Goal: Ask a question: Seek information or help from site administrators or community

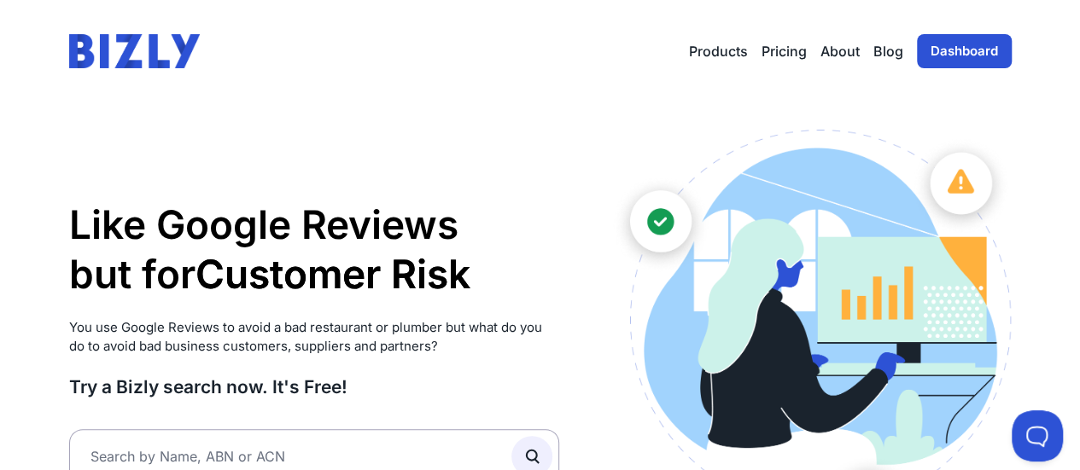
scroll to position [171, 0]
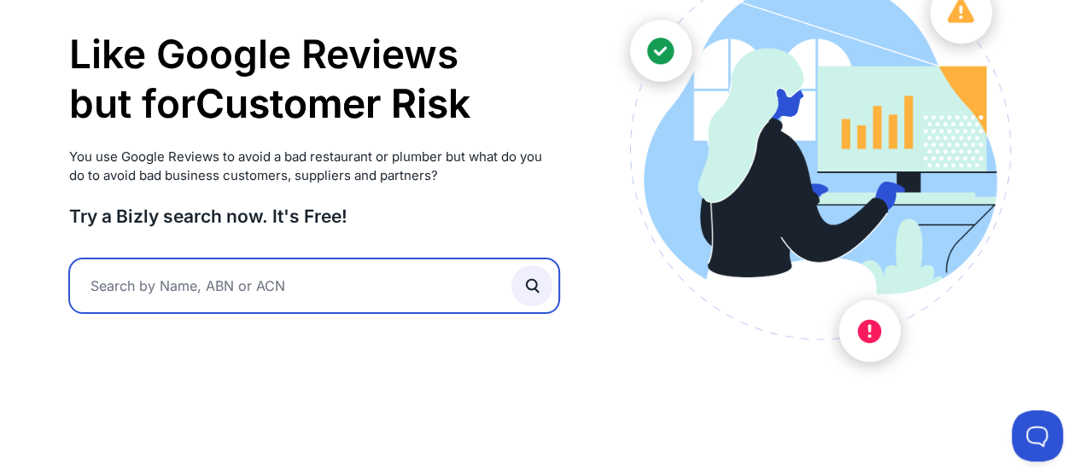
click at [253, 287] on input "text" at bounding box center [314, 286] width 491 height 55
click at [253, 288] on input "text" at bounding box center [314, 286] width 491 height 55
click at [253, 293] on input "text" at bounding box center [314, 286] width 491 height 55
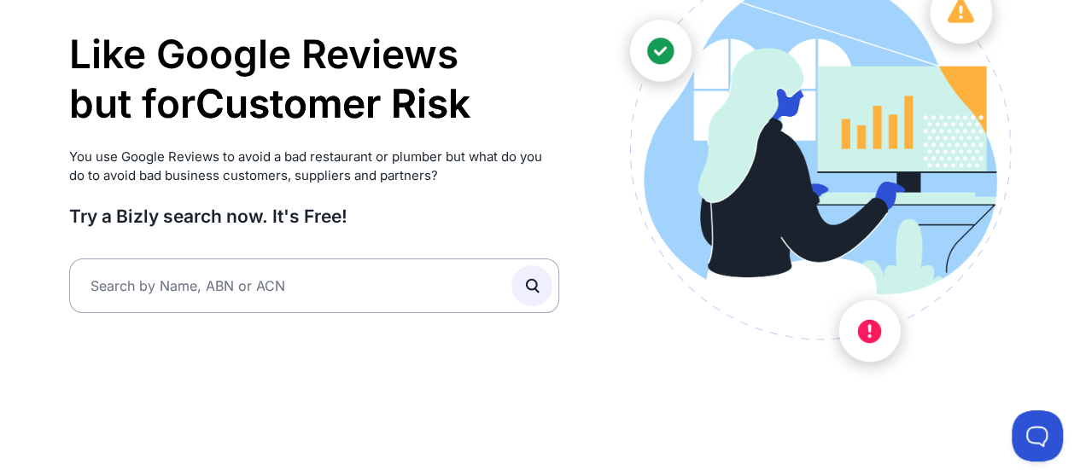
click at [286, 332] on div "Like Google Reviews but for Customer Risk Supplier Risk Partner Risk Customer R…" at bounding box center [314, 171] width 491 height 425
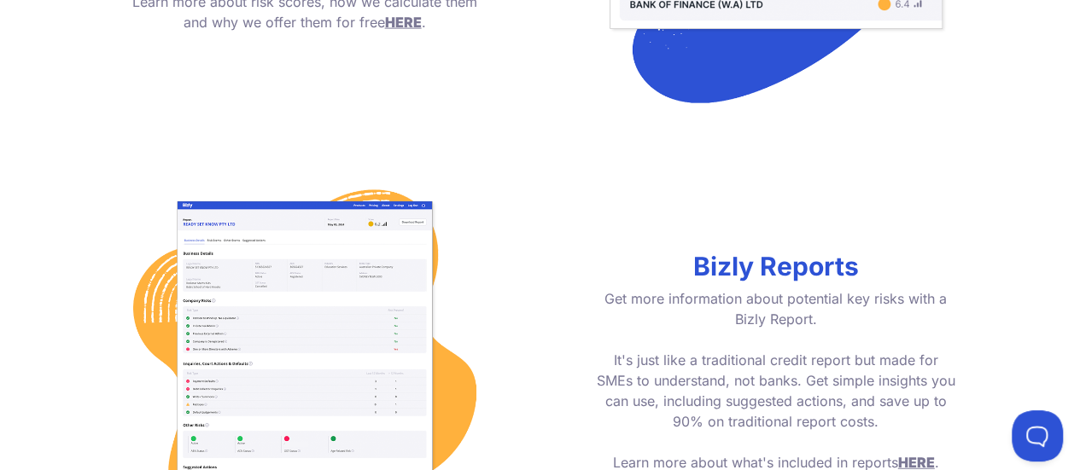
scroll to position [1622, 0]
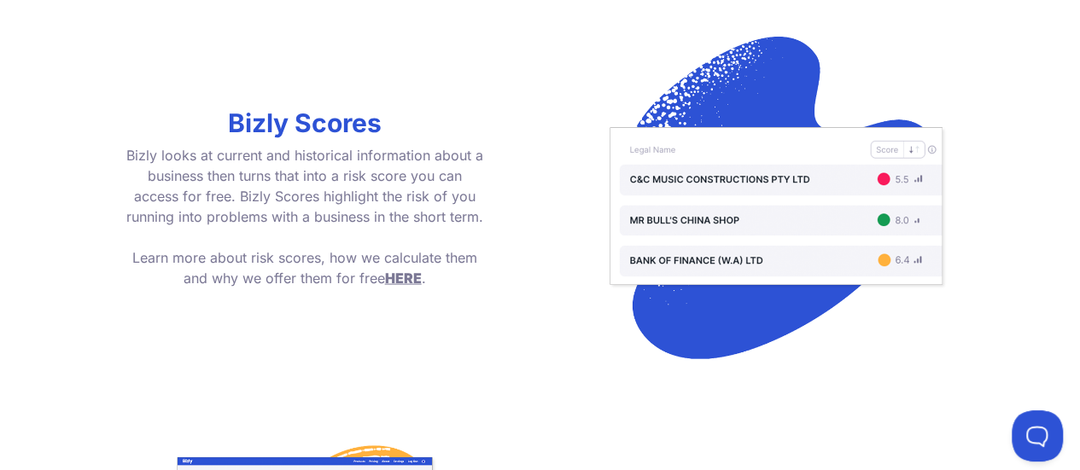
click at [412, 276] on span "HERE" at bounding box center [403, 278] width 37 height 17
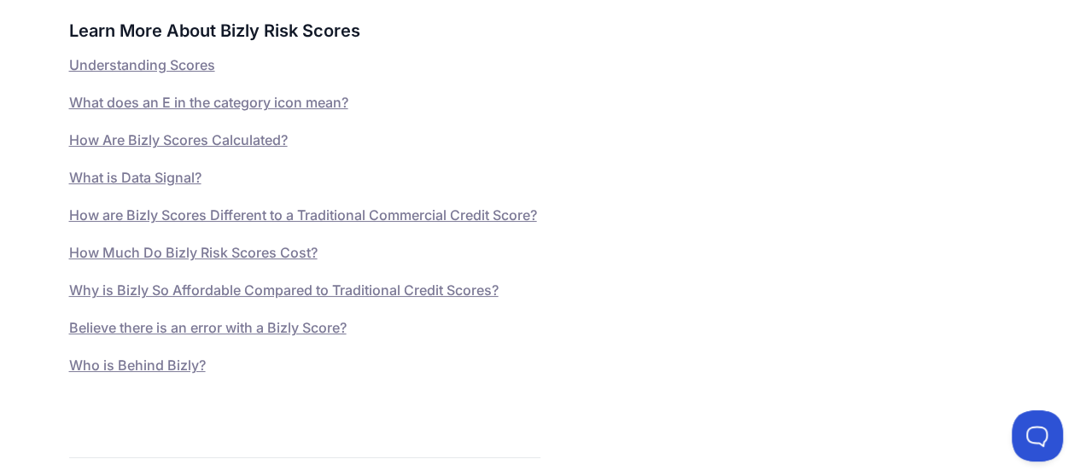
click at [143, 73] on link "Understanding Scores" at bounding box center [142, 64] width 146 height 17
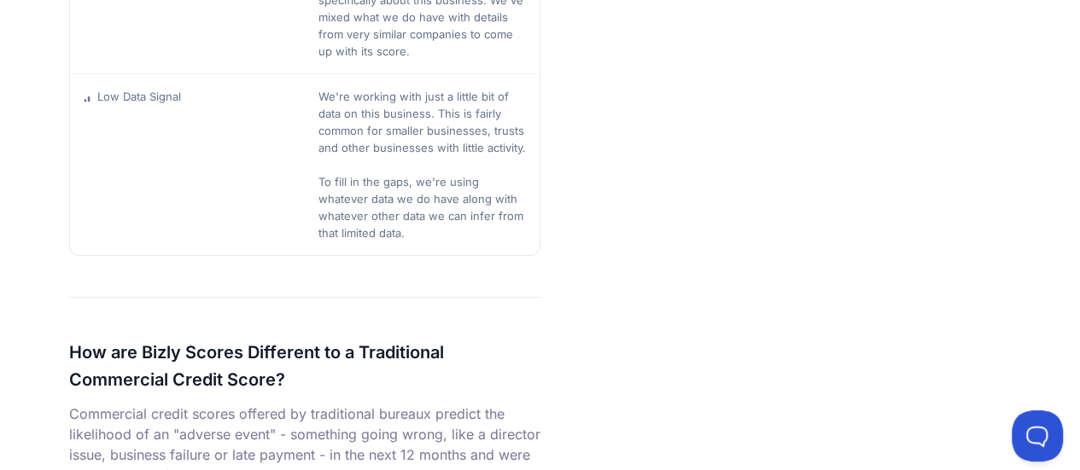
scroll to position [4126, 0]
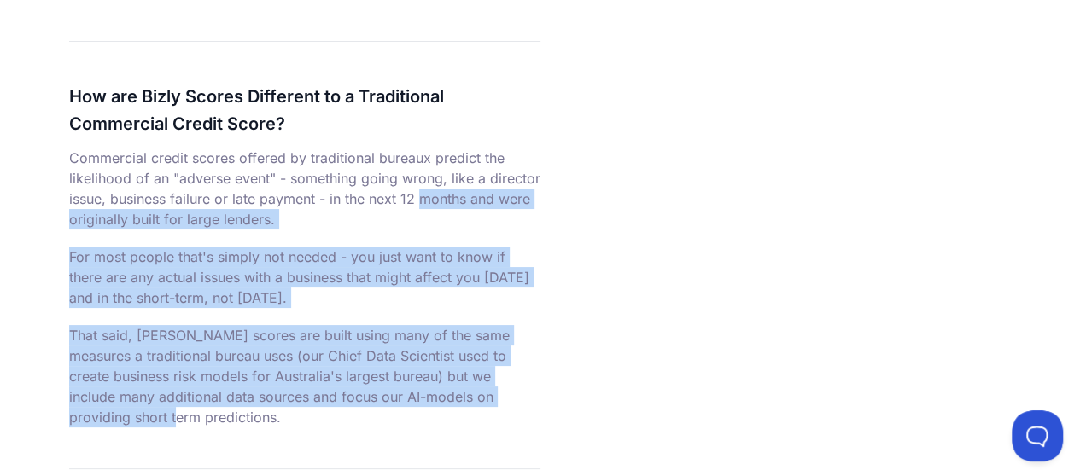
drag, startPoint x: 319, startPoint y: 182, endPoint x: 415, endPoint y: 313, distance: 161.9
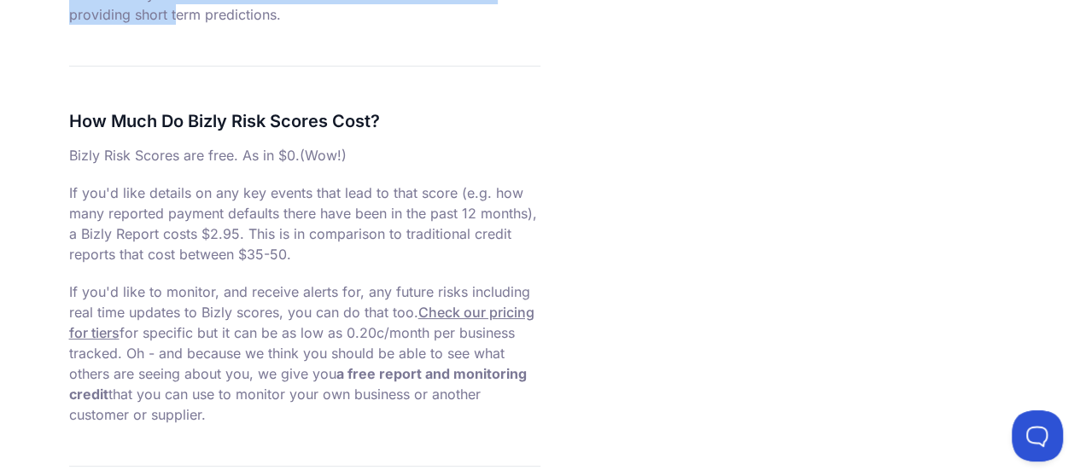
scroll to position [4553, 0]
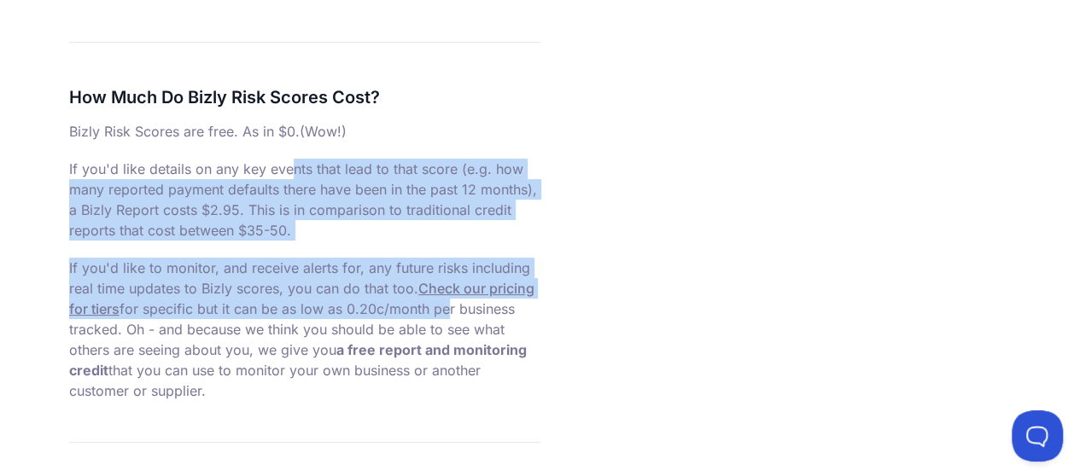
drag, startPoint x: 161, startPoint y: 164, endPoint x: 303, endPoint y: 289, distance: 189.4
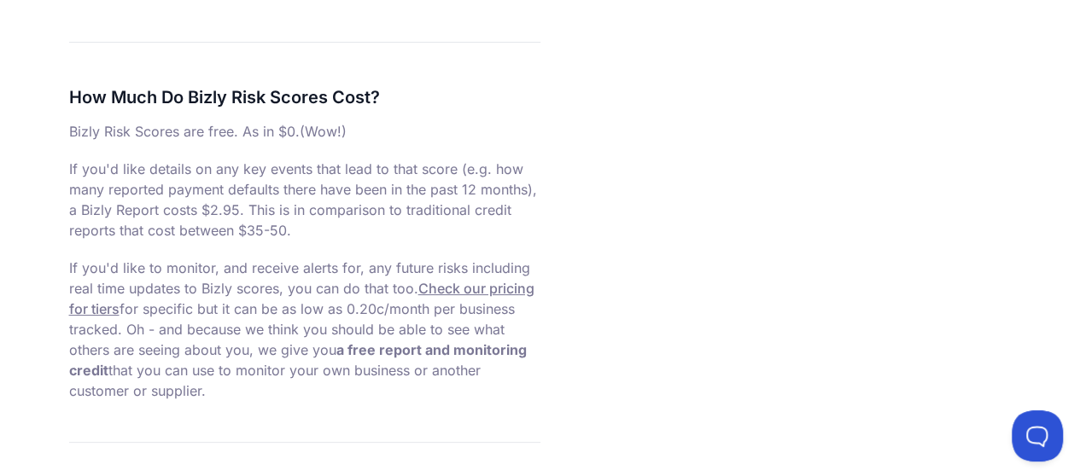
click at [483, 316] on p "If you'd like to monitor, and receive alerts for, any future risks including re…" at bounding box center [304, 329] width 471 height 143
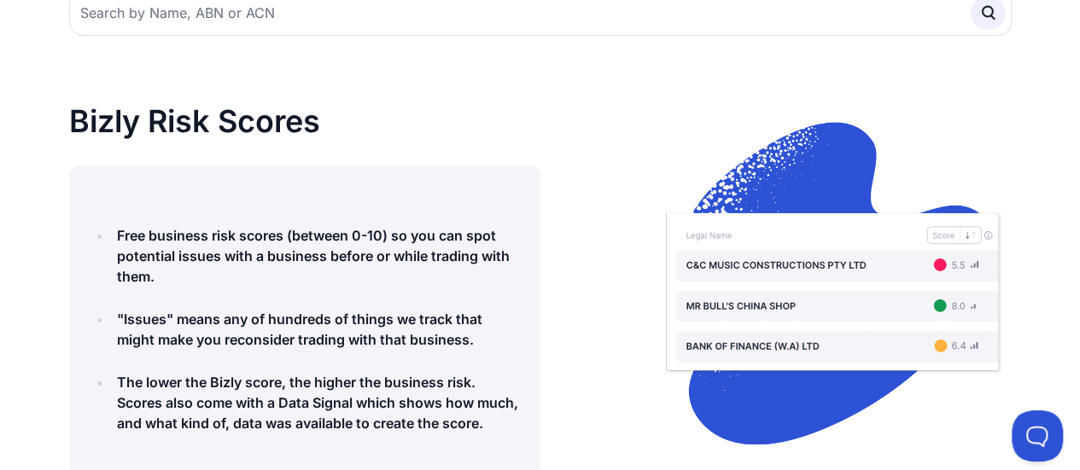
scroll to position [0, 0]
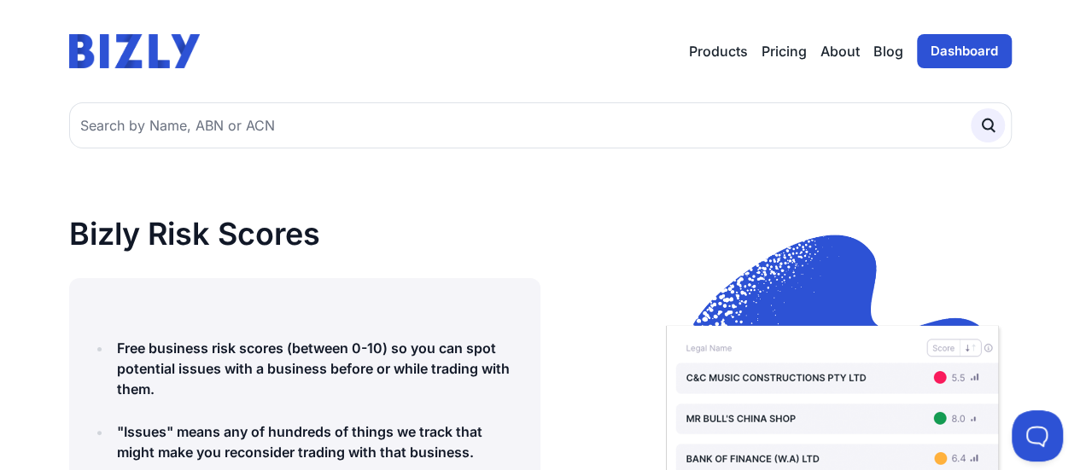
drag, startPoint x: 757, startPoint y: 45, endPoint x: 770, endPoint y: 46, distance: 13.7
click at [757, 45] on div "Products Bizly Scores Bizly Reports Bizly Monitoring Pricing About Blog Dashboa…" at bounding box center [850, 51] width 323 height 34
click at [774, 46] on link "Pricing" at bounding box center [784, 51] width 45 height 20
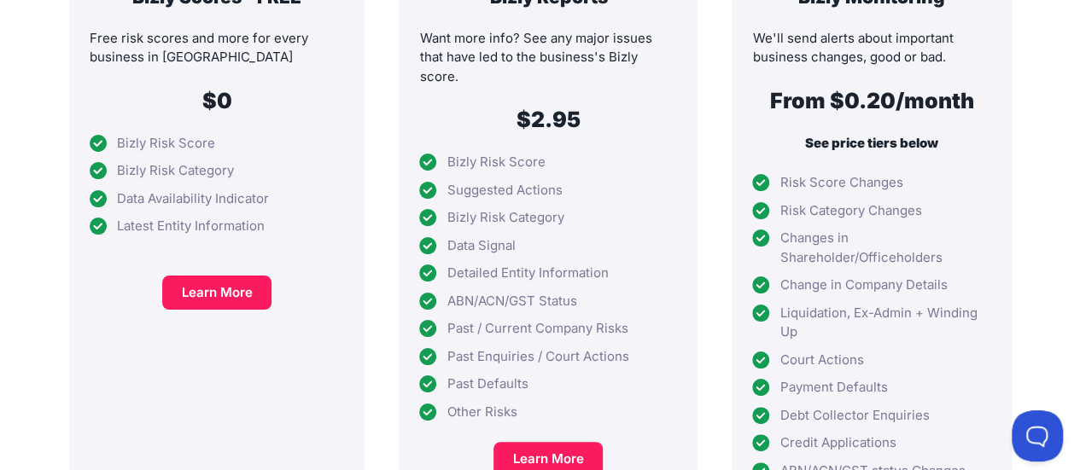
scroll to position [427, 0]
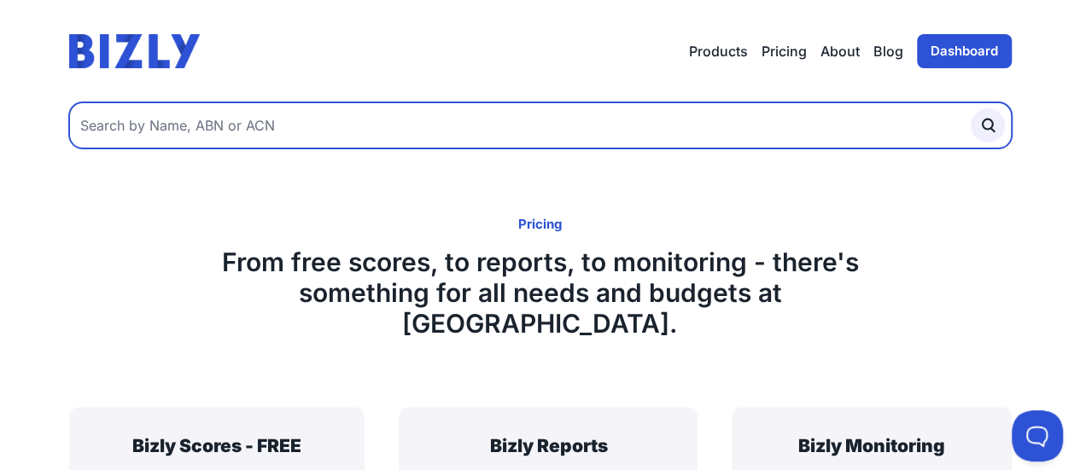
click at [357, 117] on input "text" at bounding box center [540, 125] width 943 height 46
paste input "92659134013"
type input "92659134013"
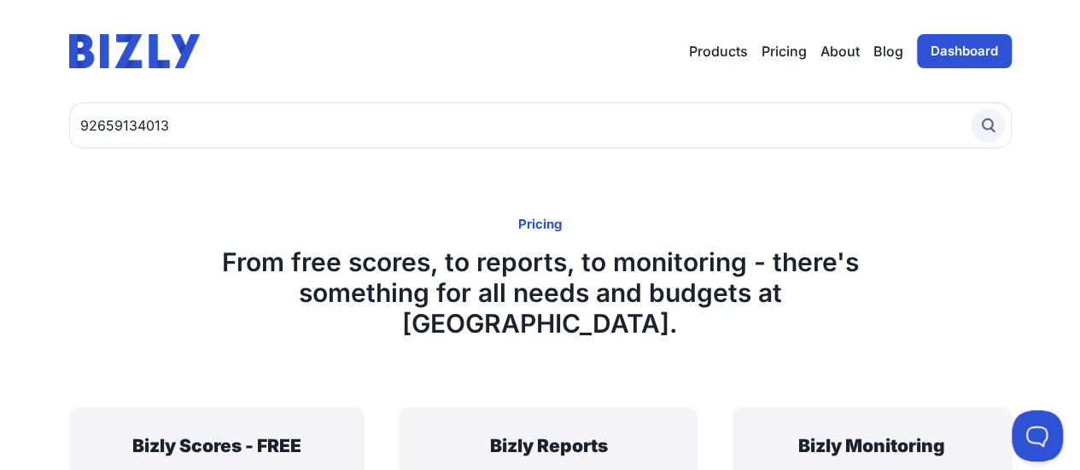
click at [987, 124] on icon "submit" at bounding box center [988, 125] width 19 height 19
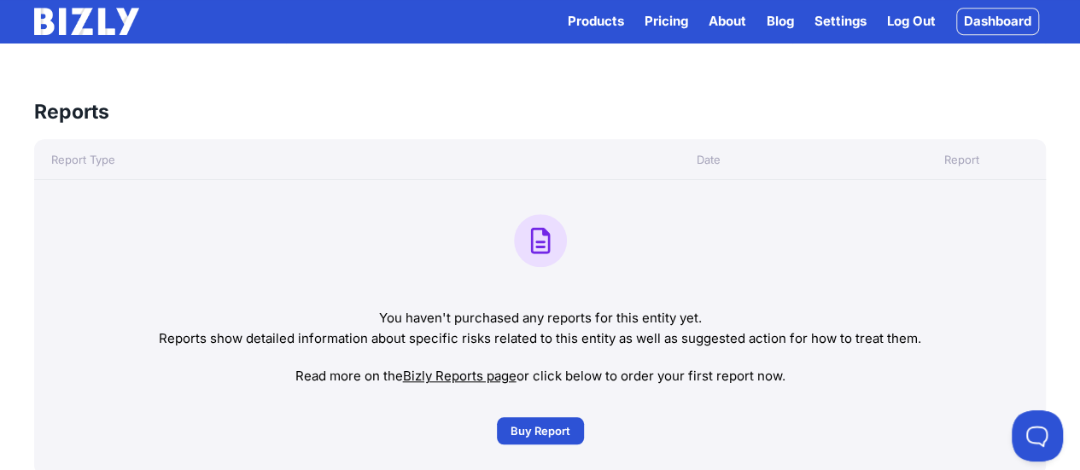
scroll to position [768, 0]
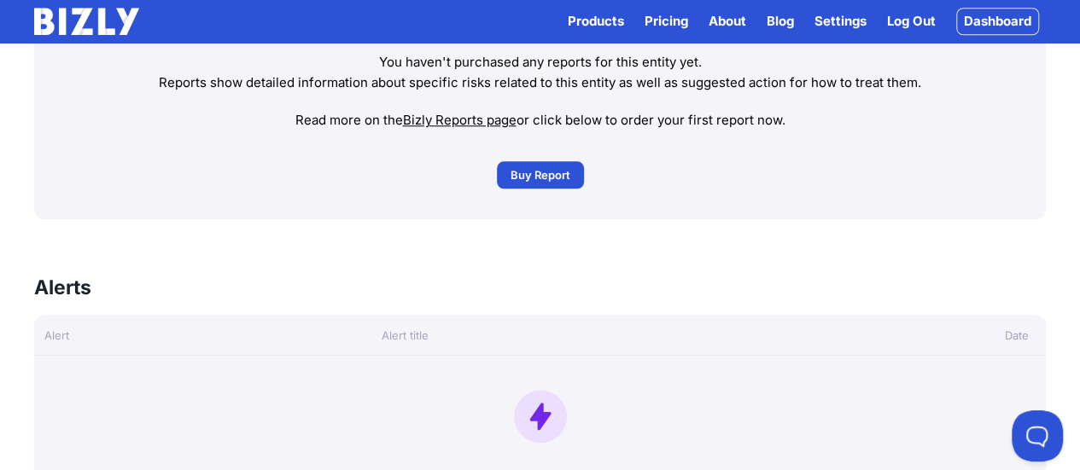
click at [537, 179] on span "Buy Report" at bounding box center [541, 174] width 60 height 17
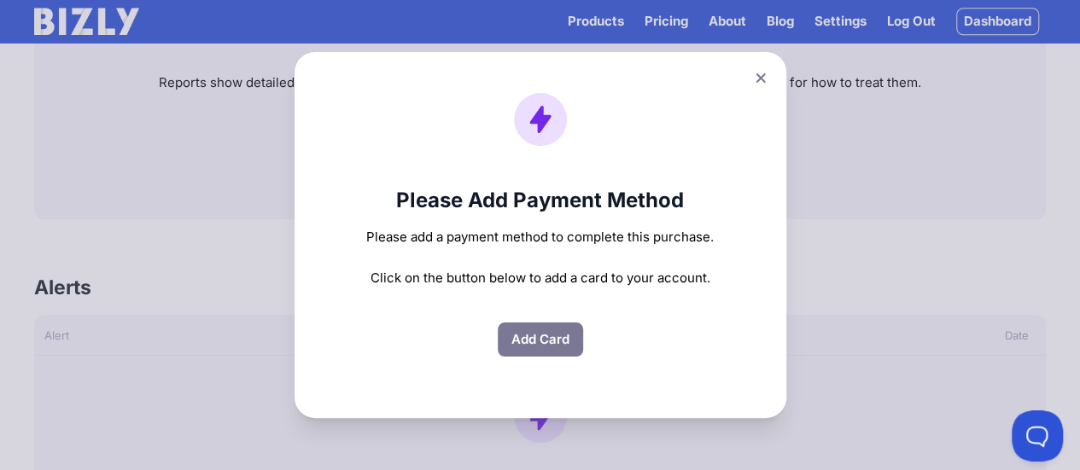
click at [555, 346] on button "Add Card" at bounding box center [540, 340] width 85 height 34
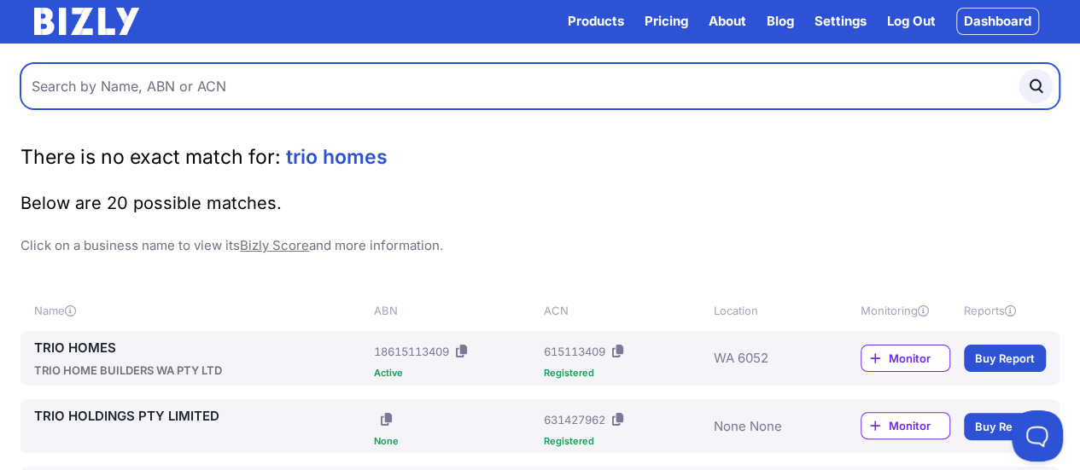
click at [173, 81] on input "text" at bounding box center [539, 86] width 1039 height 46
paste input "92659134013"
type input "92659134013"
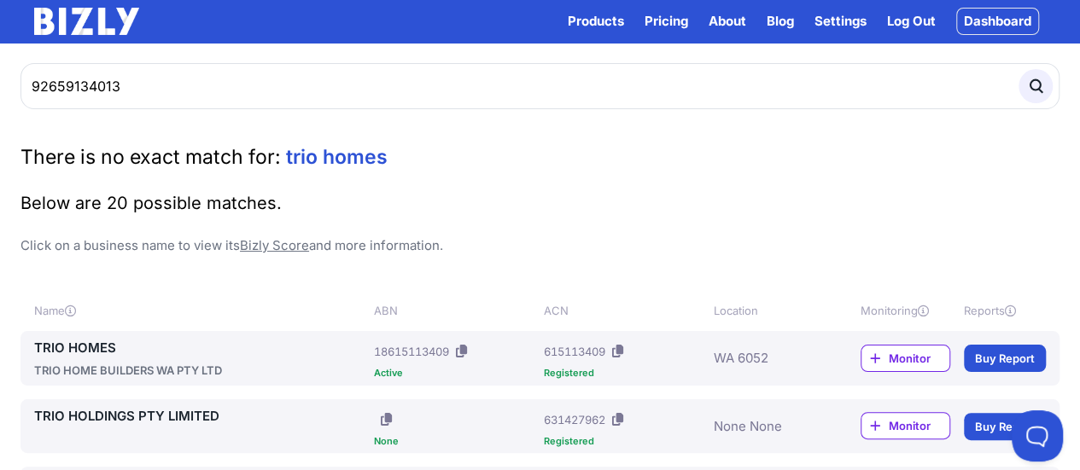
click at [1002, 23] on link "Dashboard" at bounding box center [997, 21] width 83 height 27
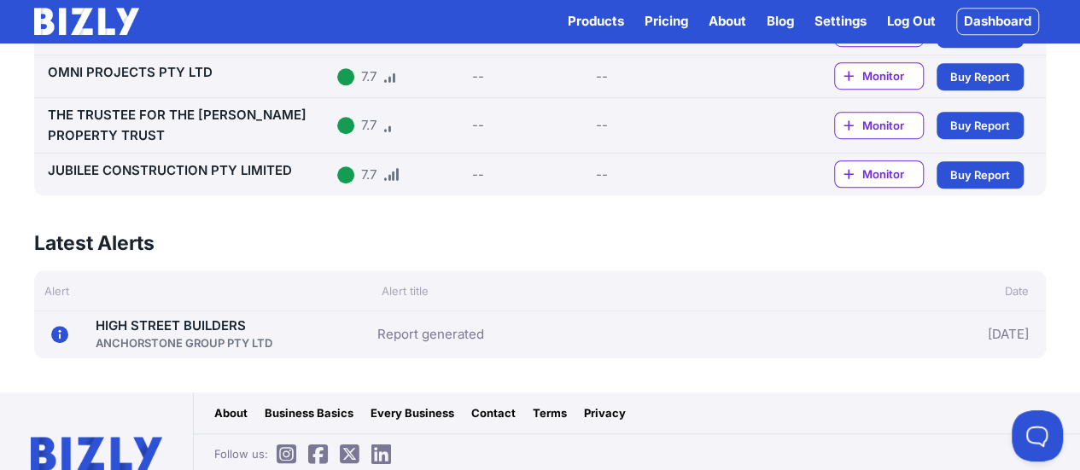
scroll to position [593, 0]
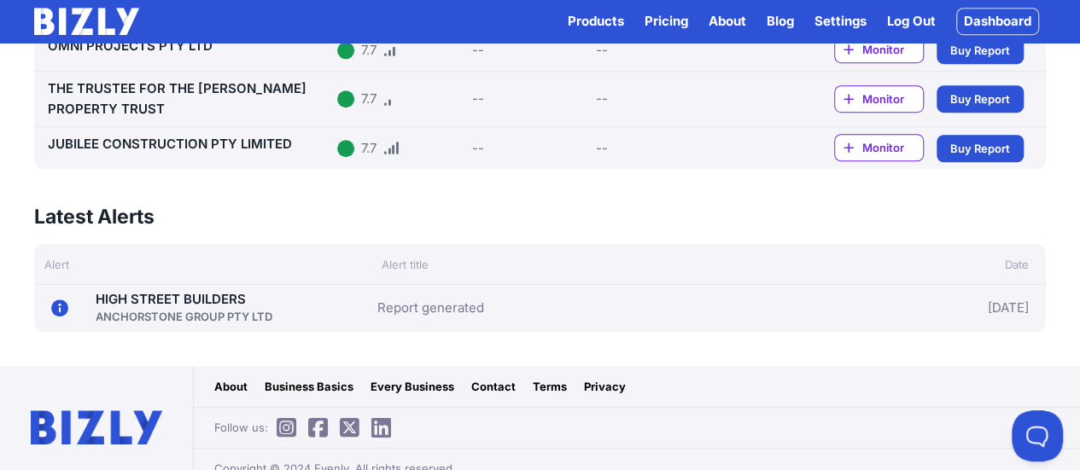
click at [201, 291] on link "HIGH STREET BUILDERS ANCHORSTONE GROUP PTY LTD" at bounding box center [184, 308] width 177 height 34
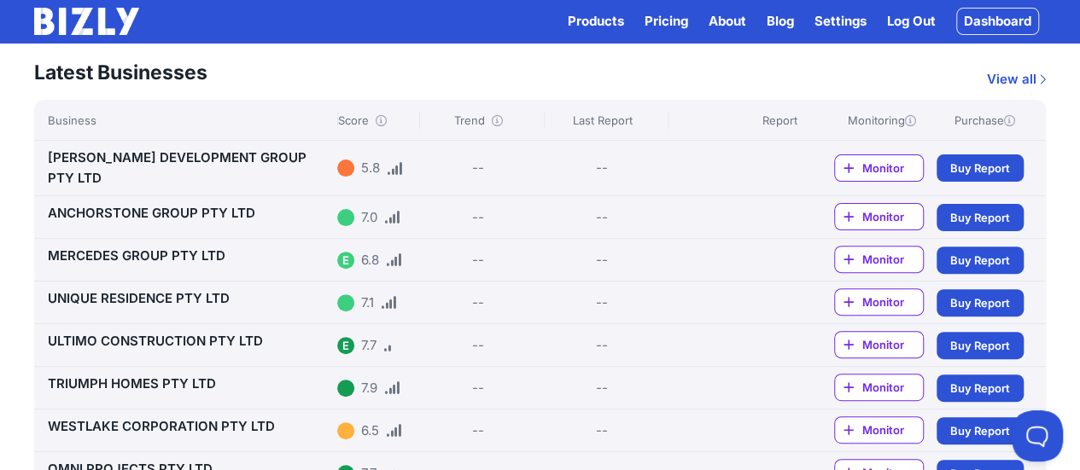
scroll to position [0, 0]
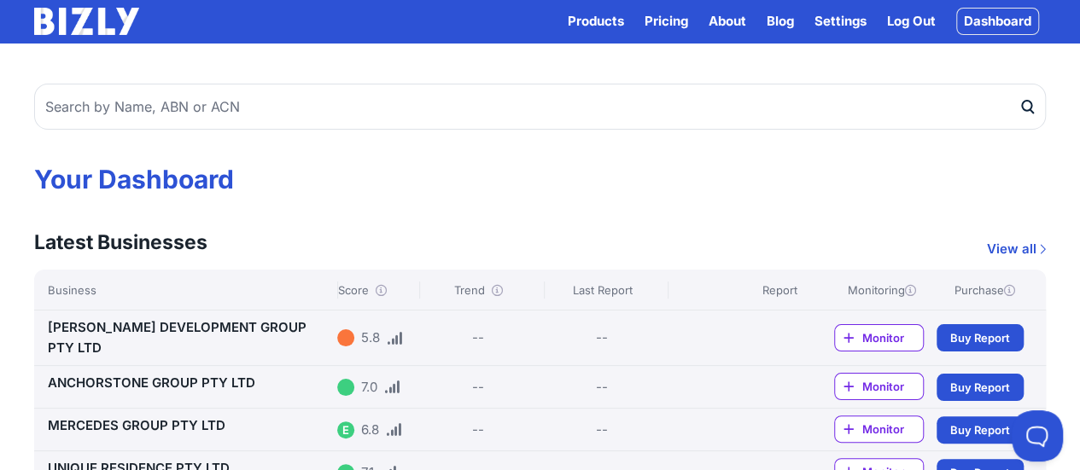
click at [961, 338] on span "Buy Report" at bounding box center [980, 338] width 60 height 17
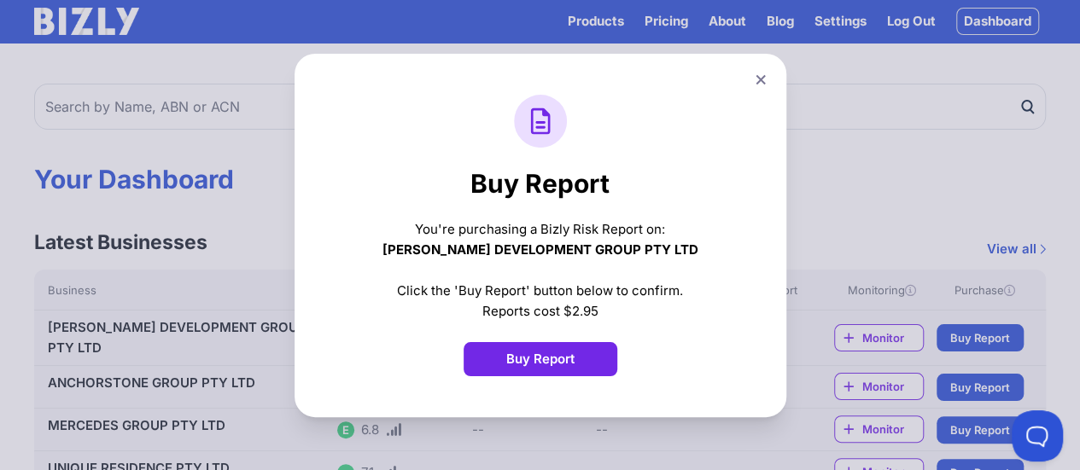
click at [544, 361] on button "Buy Report" at bounding box center [541, 359] width 154 height 34
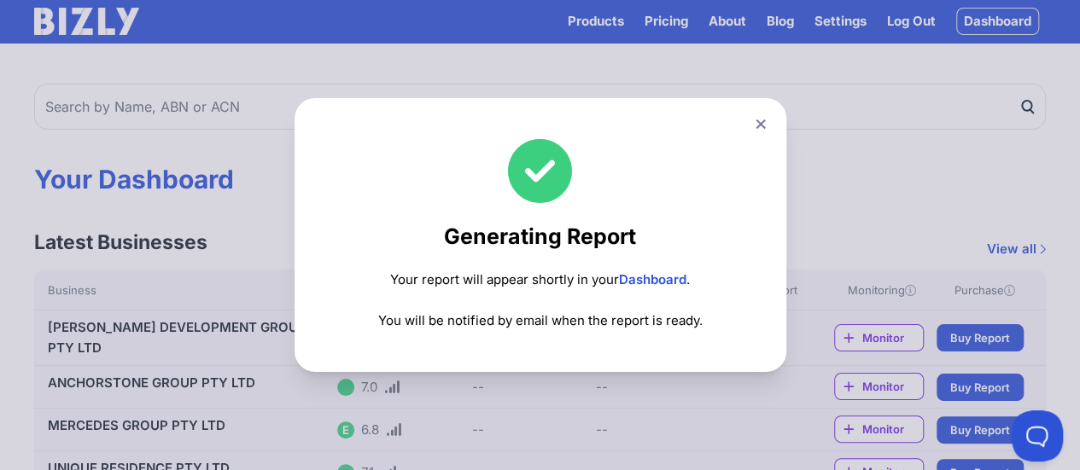
click at [667, 277] on link "Dashboard" at bounding box center [652, 280] width 67 height 16
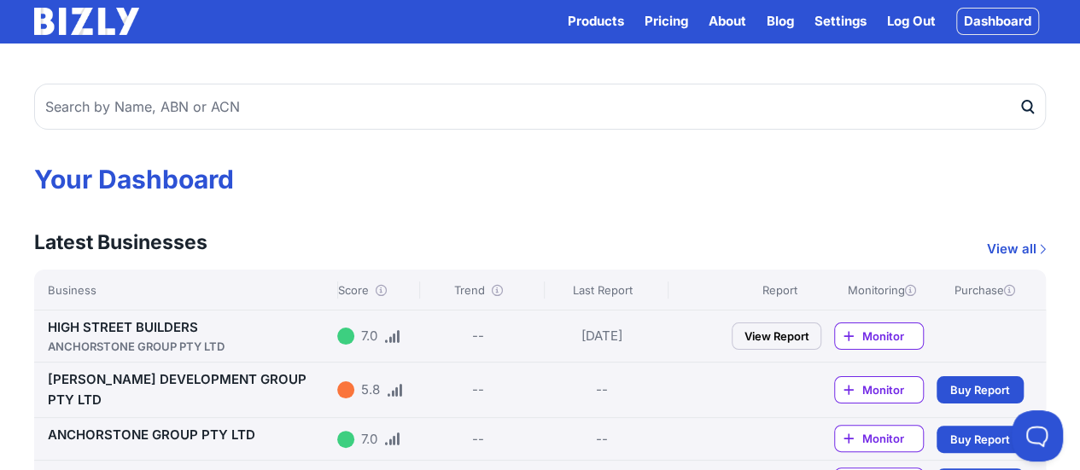
click at [994, 33] on link "Dashboard" at bounding box center [997, 21] width 83 height 27
click at [1000, 21] on link "Dashboard" at bounding box center [997, 21] width 83 height 27
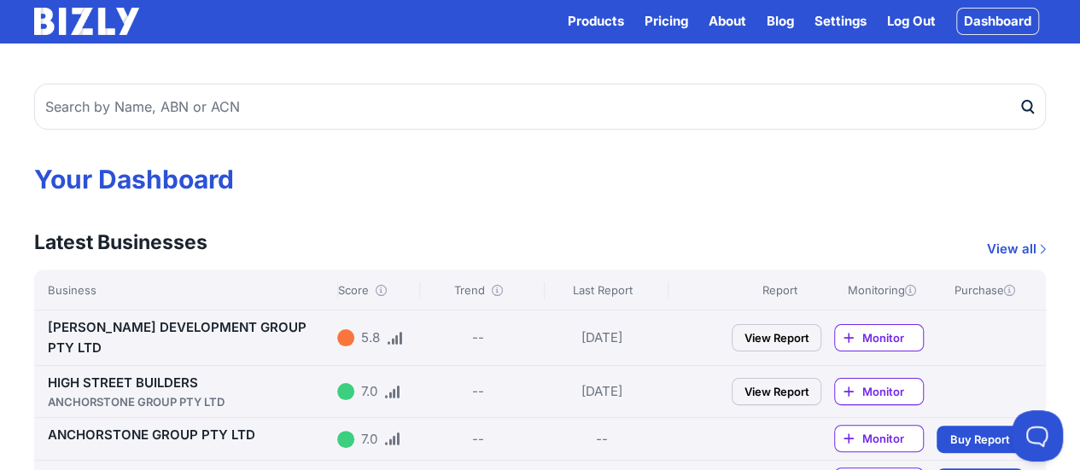
click at [774, 325] on link "View Report" at bounding box center [777, 337] width 90 height 27
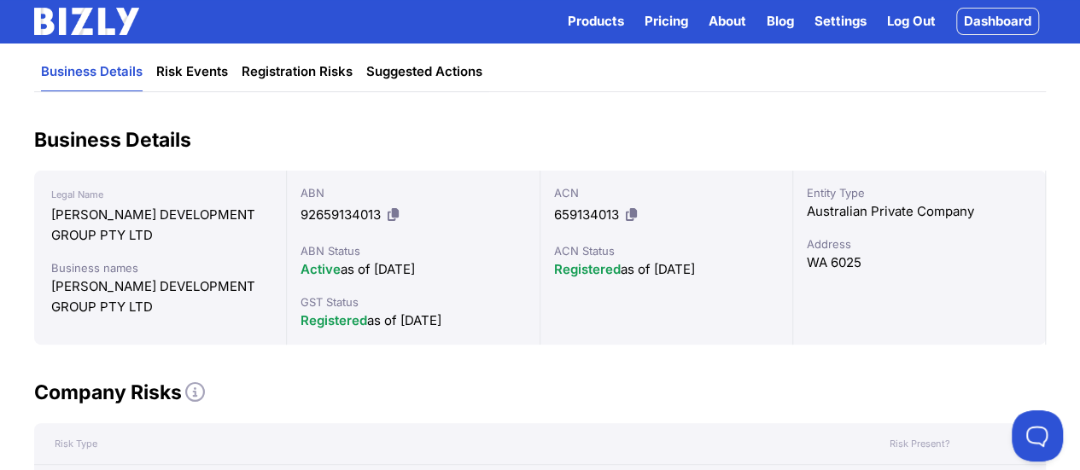
scroll to position [342, 0]
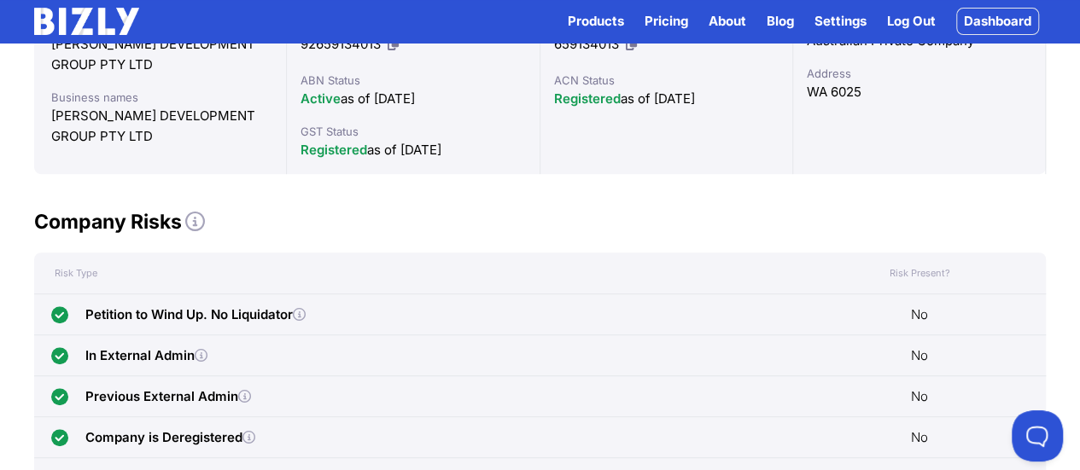
click at [513, 295] on div "Petition to Wind Up. No Liquidator" at bounding box center [456, 315] width 844 height 40
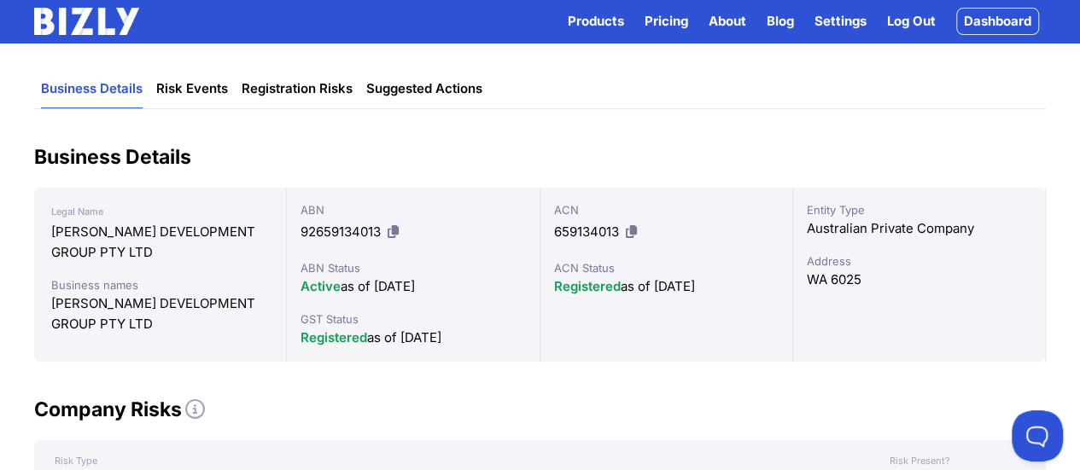
scroll to position [0, 0]
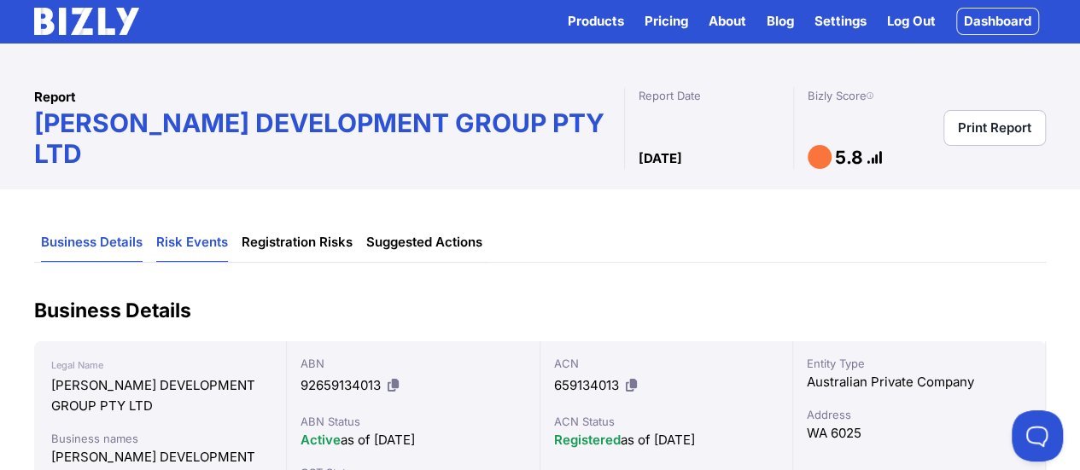
click at [181, 224] on link "Risk Events" at bounding box center [192, 243] width 72 height 38
click at [188, 224] on link "Risk Events" at bounding box center [192, 243] width 72 height 38
click at [201, 224] on link "Risk Events" at bounding box center [192, 243] width 72 height 38
click at [308, 224] on link "Registration Risks" at bounding box center [297, 243] width 111 height 38
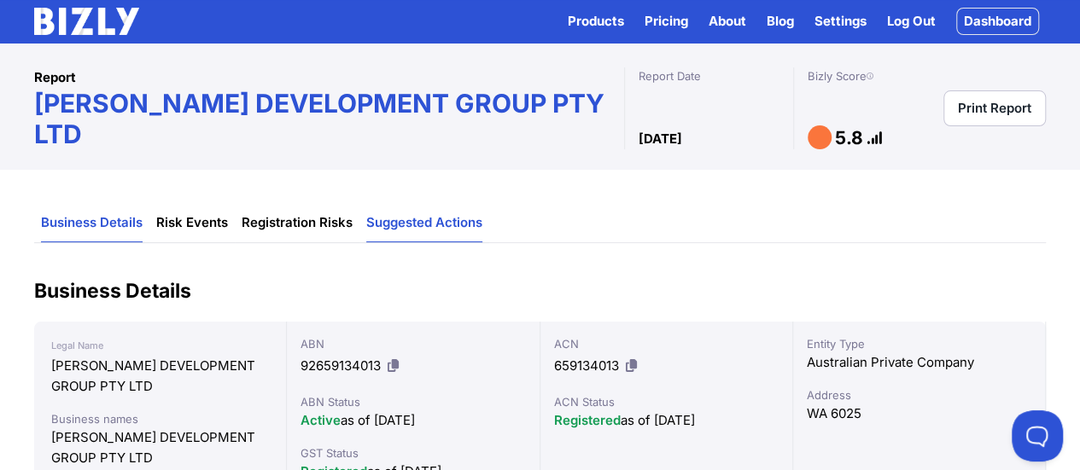
click at [452, 204] on link "Suggested Actions" at bounding box center [424, 223] width 116 height 38
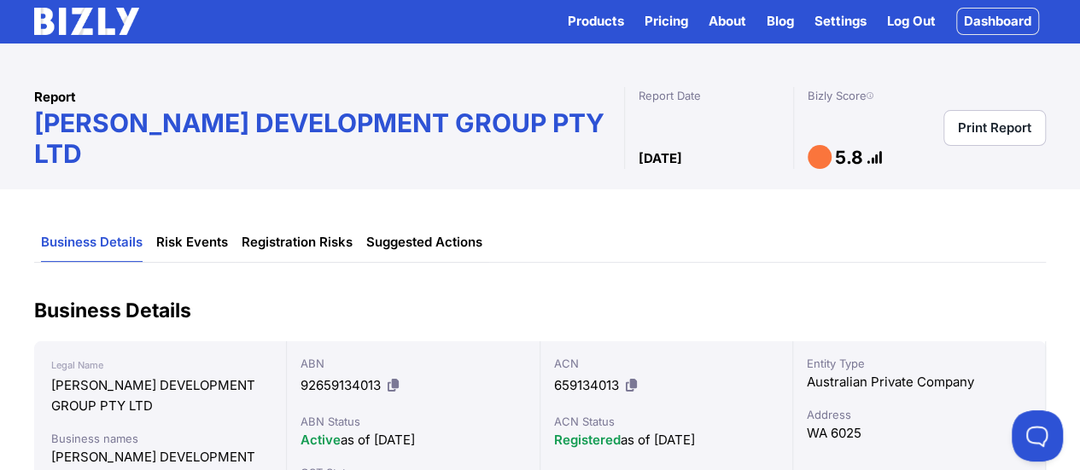
click at [987, 18] on link "Dashboard" at bounding box center [997, 21] width 83 height 27
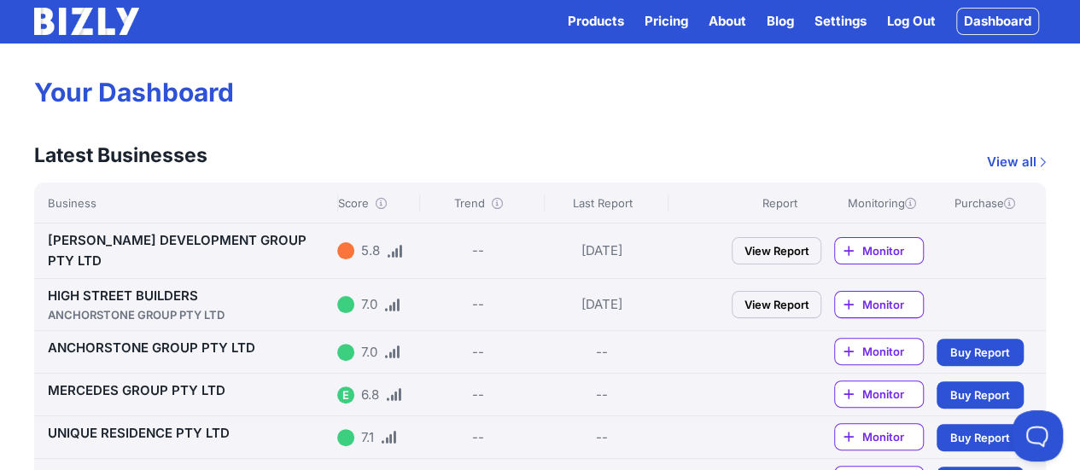
scroll to position [256, 0]
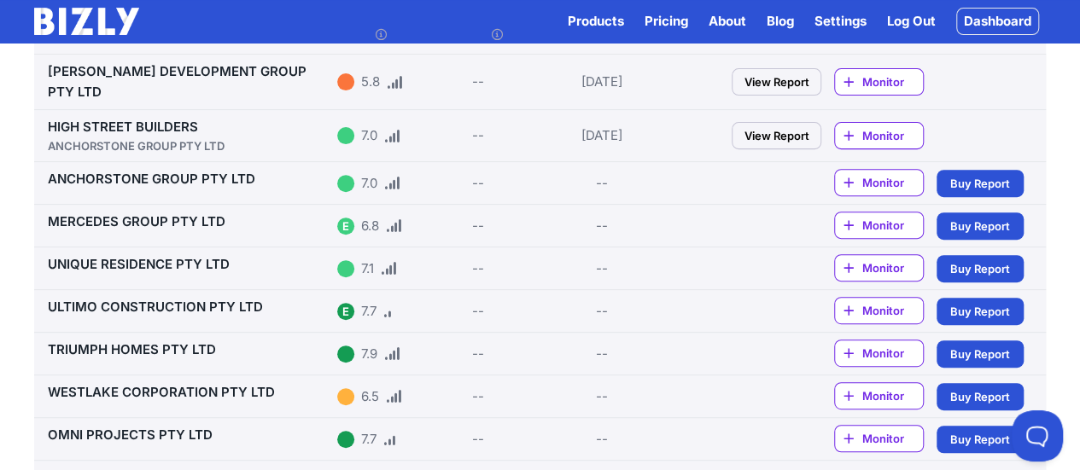
click at [347, 77] on div at bounding box center [345, 81] width 17 height 17
click at [759, 71] on link "View Report" at bounding box center [777, 81] width 90 height 27
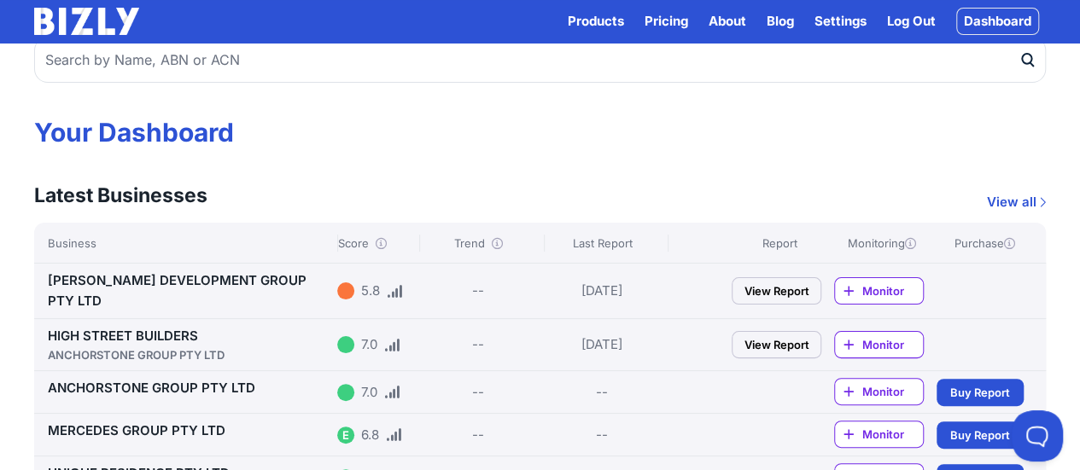
scroll to position [0, 0]
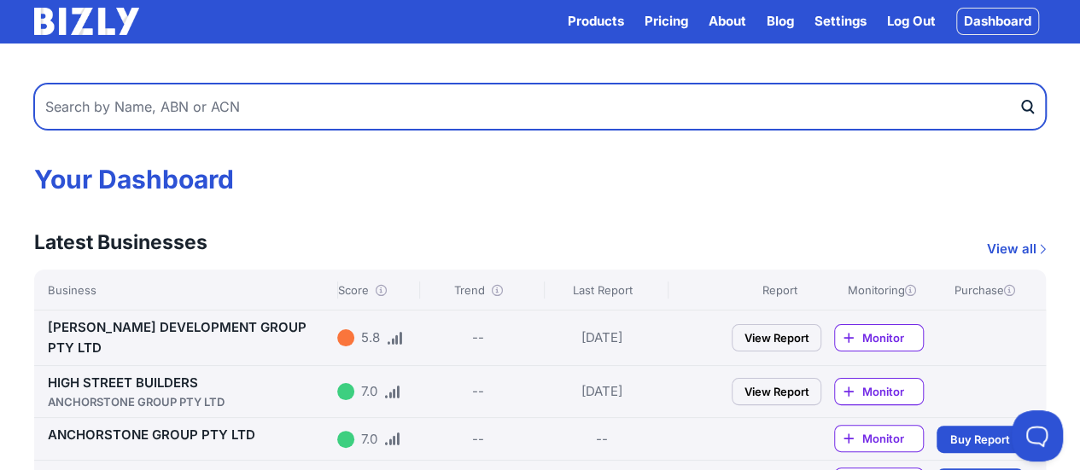
click at [188, 94] on input "text" at bounding box center [540, 107] width 1012 height 46
type input "ford building"
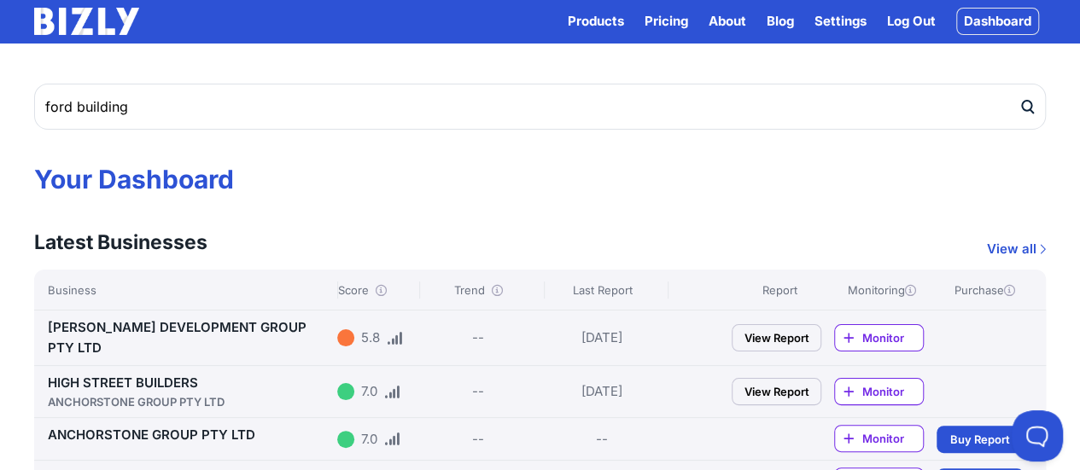
click at [1030, 255] on link "View all" at bounding box center [1016, 249] width 59 height 20
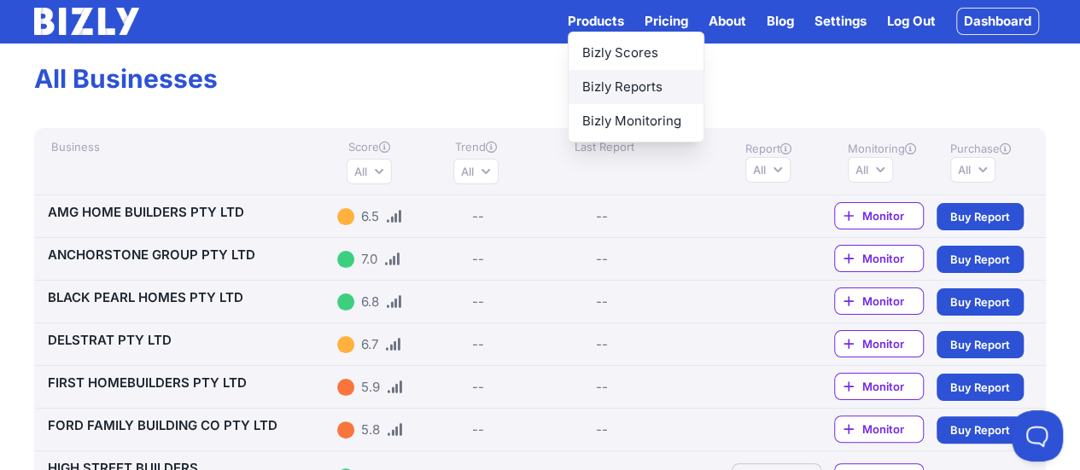
click at [601, 96] on link "Bizly Reports" at bounding box center [636, 87] width 135 height 34
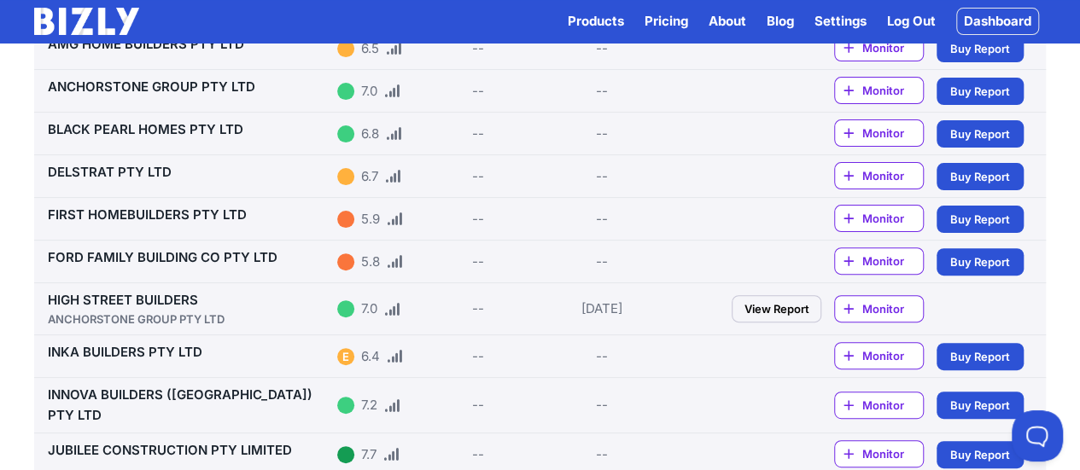
scroll to position [171, 0]
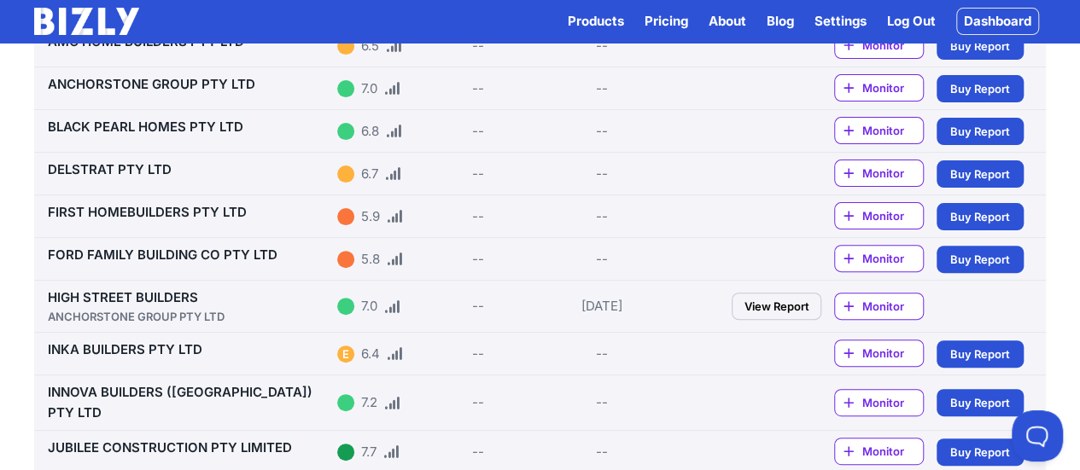
click at [350, 211] on div at bounding box center [345, 216] width 17 height 17
click at [164, 211] on link "FIRST HOMEBUILDERS PTY LTD" at bounding box center [147, 212] width 199 height 16
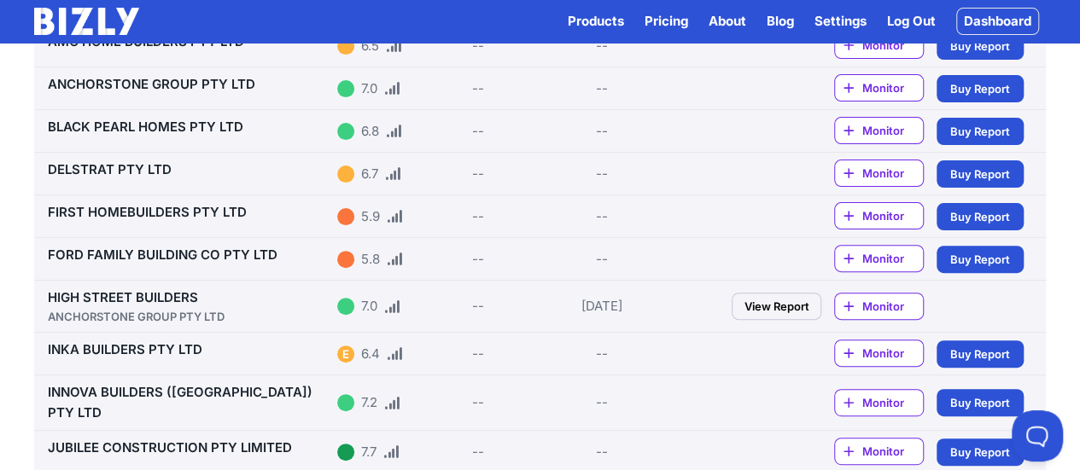
click at [164, 211] on link "FIRST HOMEBUILDERS PTY LTD" at bounding box center [147, 212] width 199 height 16
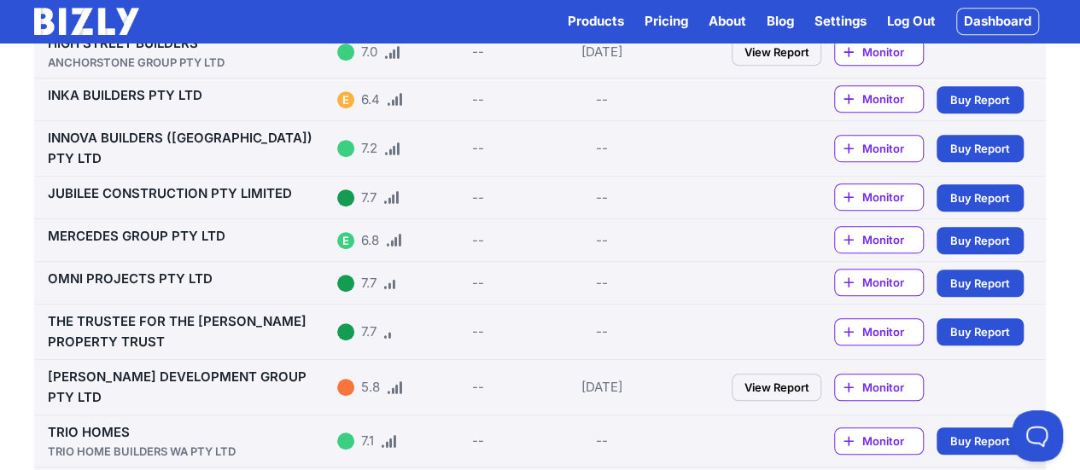
scroll to position [600, 0]
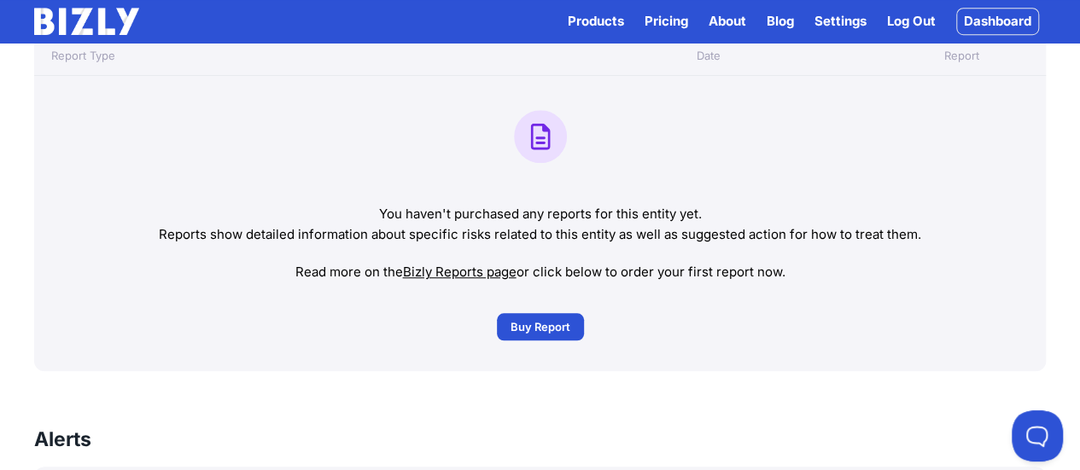
scroll to position [512, 0]
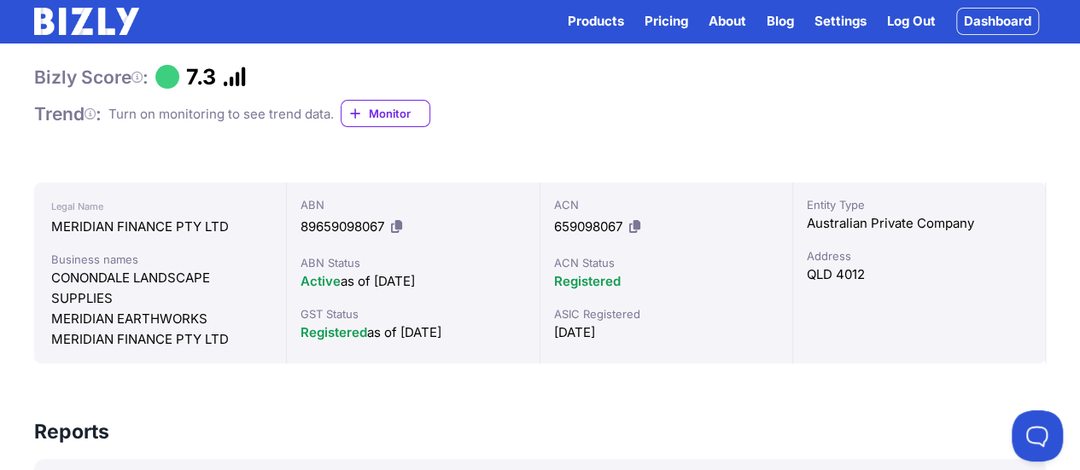
scroll to position [85, 0]
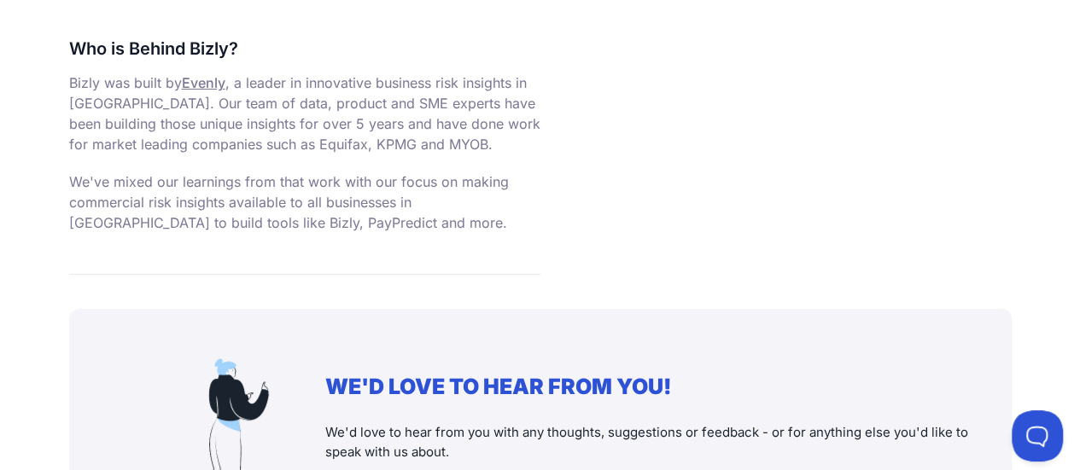
scroll to position [6762, 0]
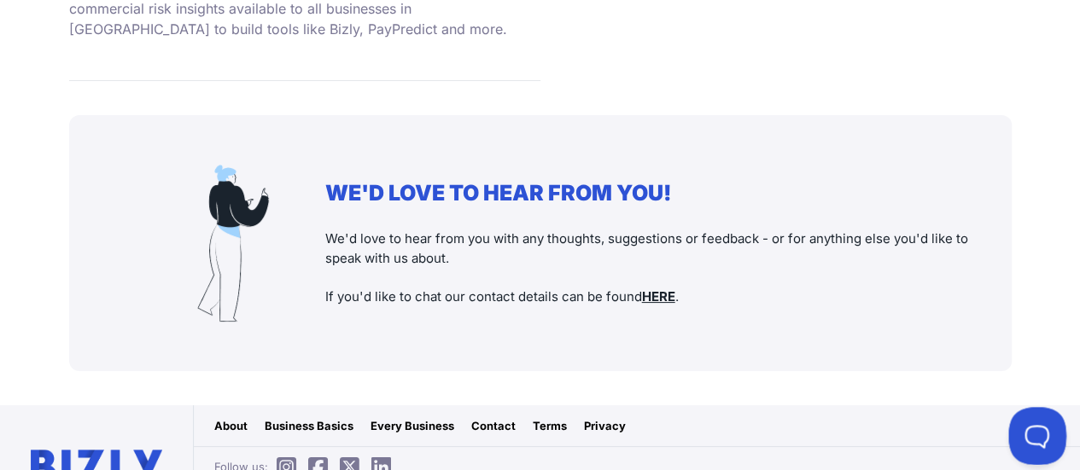
click at [1037, 438] on button at bounding box center [1033, 432] width 51 height 51
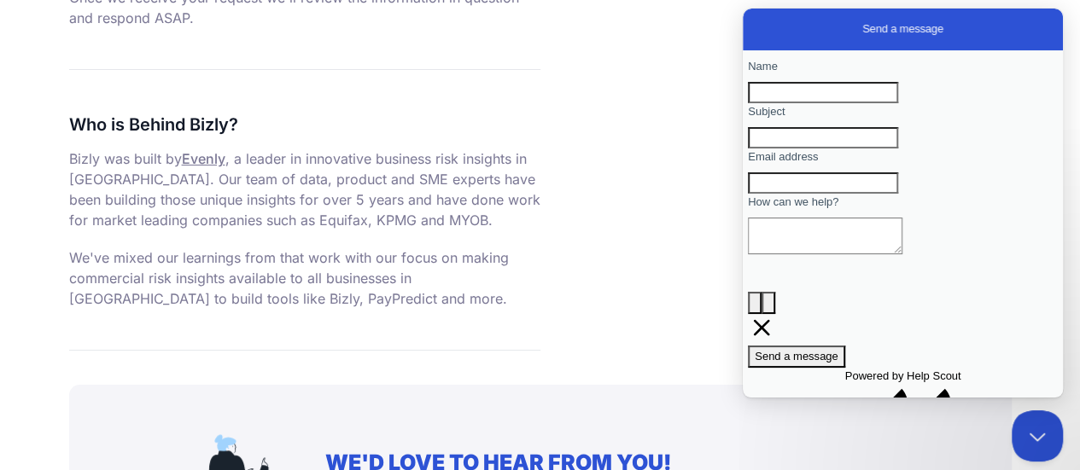
scroll to position [6336, 0]
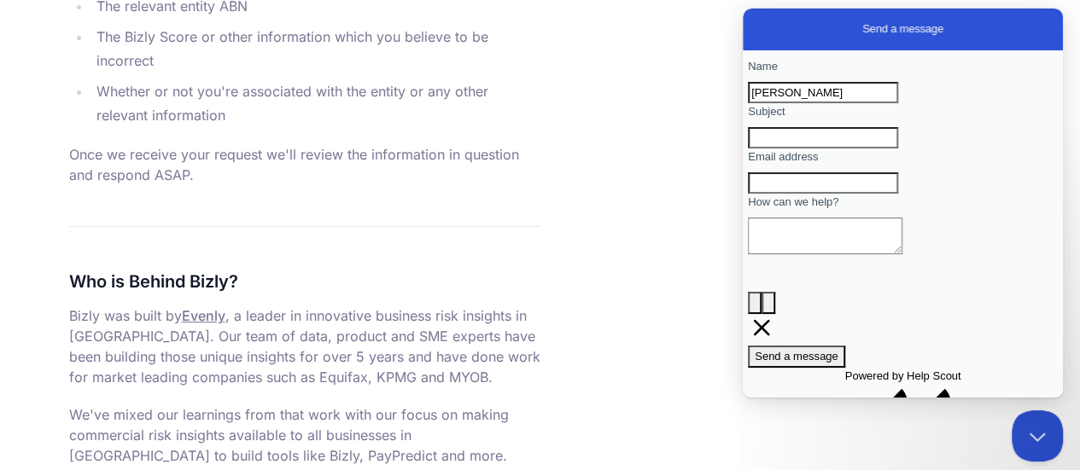
type input "Victor Ngoon"
type input "p"
type input "Paypredict"
click at [838, 259] on div "Contact form" at bounding box center [903, 259] width 310 height 0
click at [826, 254] on textarea "How can we help?" at bounding box center [825, 236] width 155 height 37
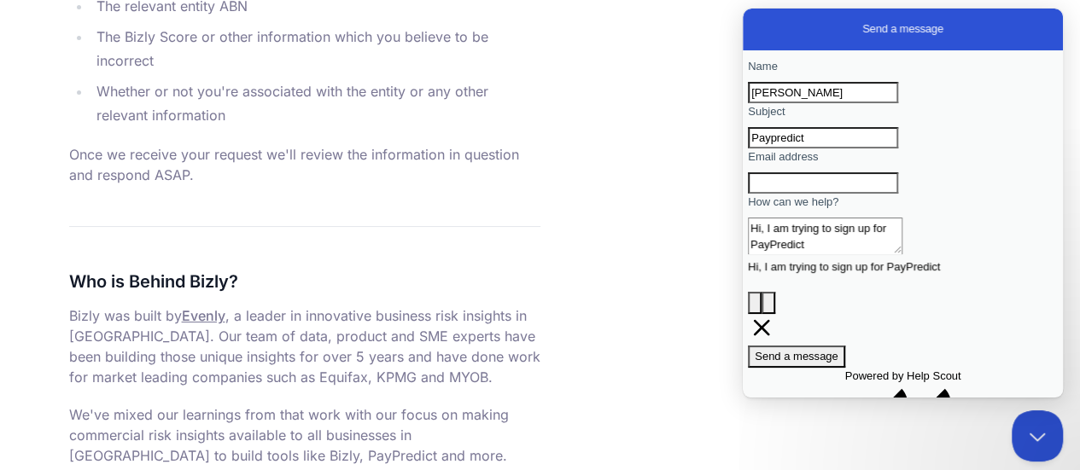
click at [903, 254] on textarea "Hi, I am trying to sign up for PayPredict" at bounding box center [825, 236] width 155 height 37
click at [875, 254] on textarea "Hi, I am trying to sign up for PayPredict but" at bounding box center [825, 236] width 155 height 37
click at [903, 254] on textarea "Hi, I am trying to sign up for PayPredict but" at bounding box center [825, 236] width 155 height 37
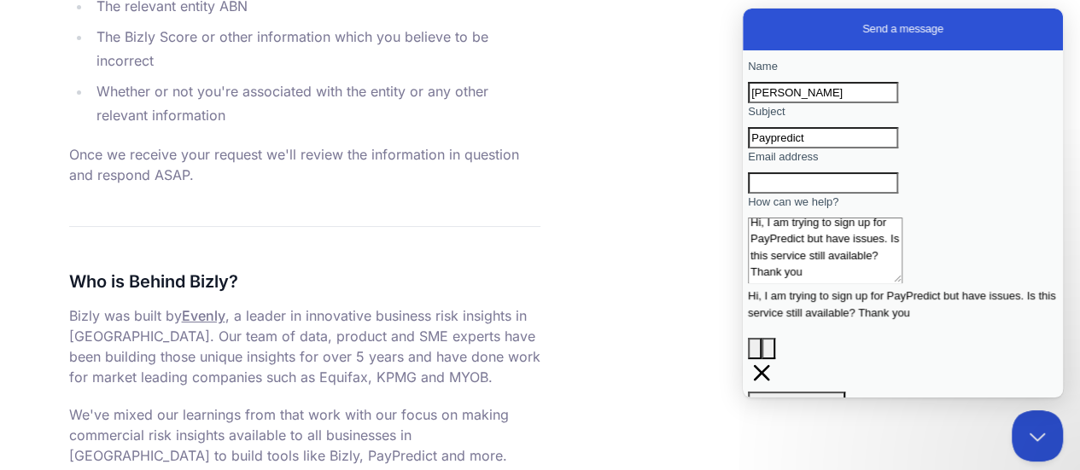
scroll to position [5, 0]
type textarea "Hi, I am trying to sign up for PayPredict but have issues. Is this service stil…"
click at [798, 195] on input "Email address" at bounding box center [823, 183] width 150 height 22
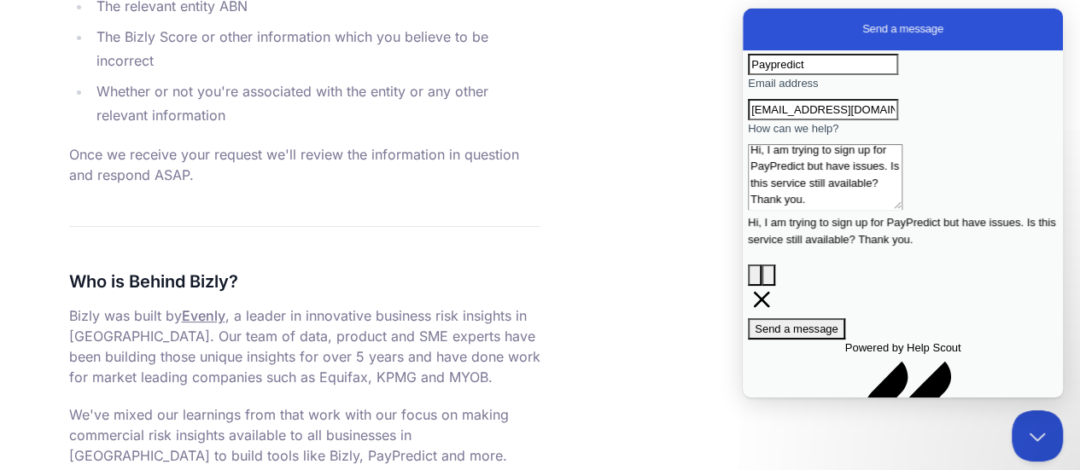
scroll to position [98, 0]
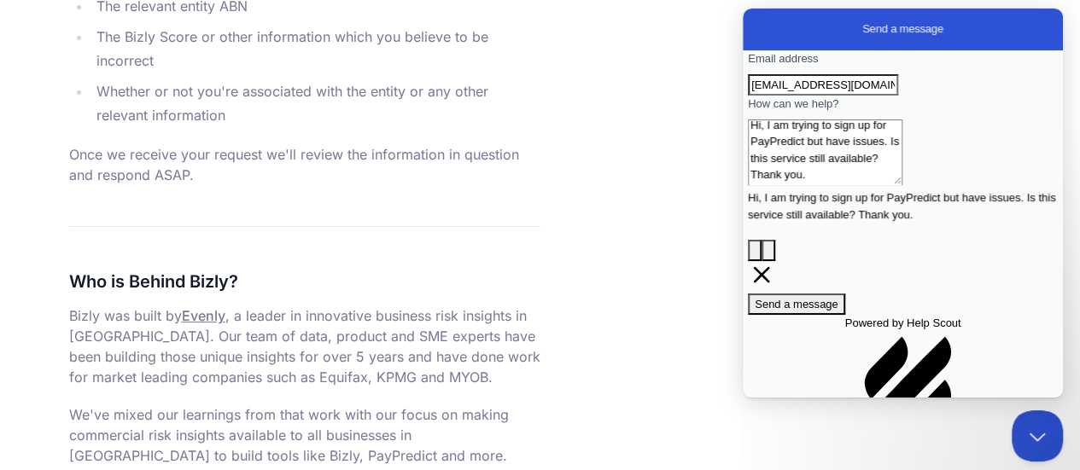
type input "vngoon89@gmail.com"
click at [838, 298] on span "Send a message" at bounding box center [797, 304] width 84 height 13
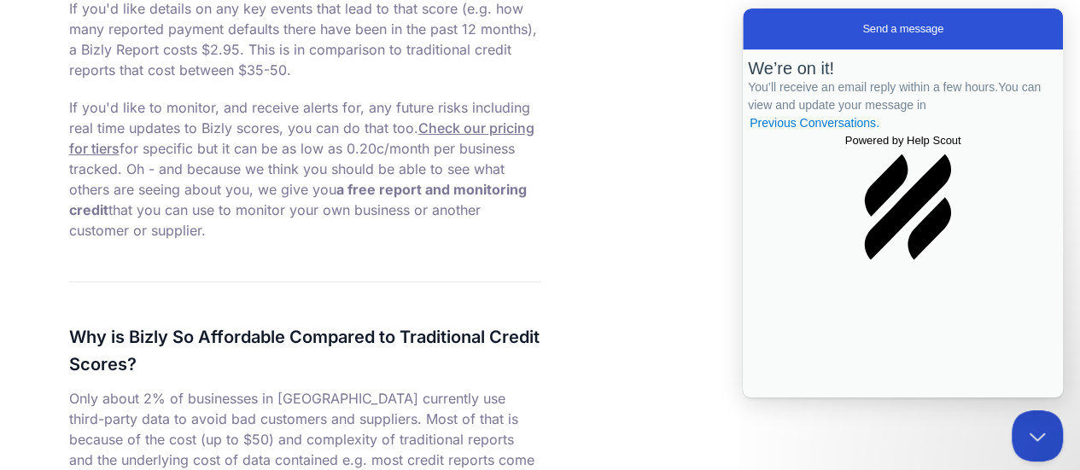
scroll to position [4713, 0]
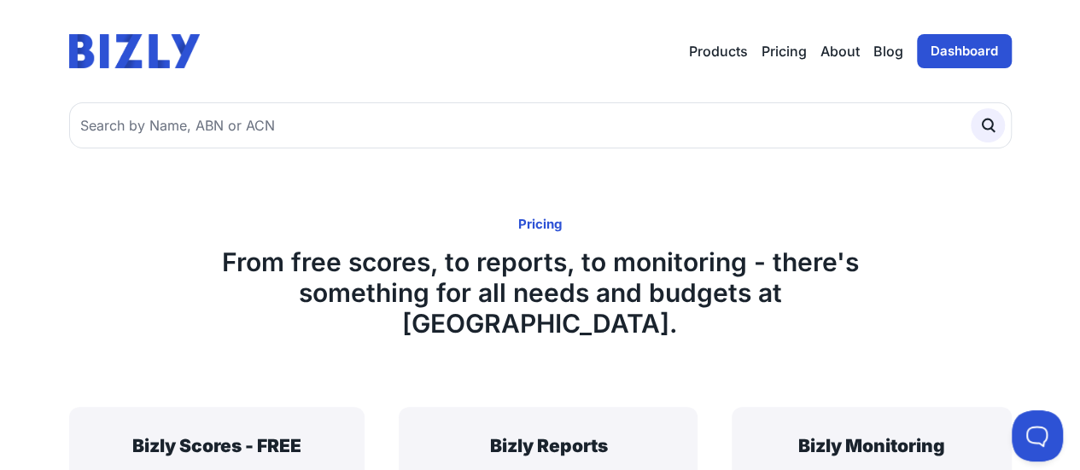
click at [885, 47] on link "Blog" at bounding box center [888, 51] width 30 height 20
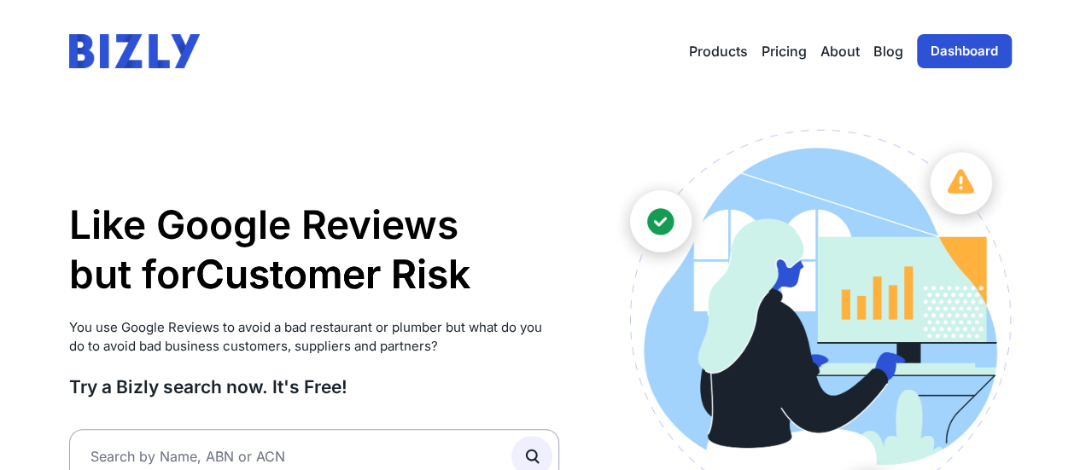
click at [941, 49] on link "Dashboard" at bounding box center [964, 51] width 95 height 34
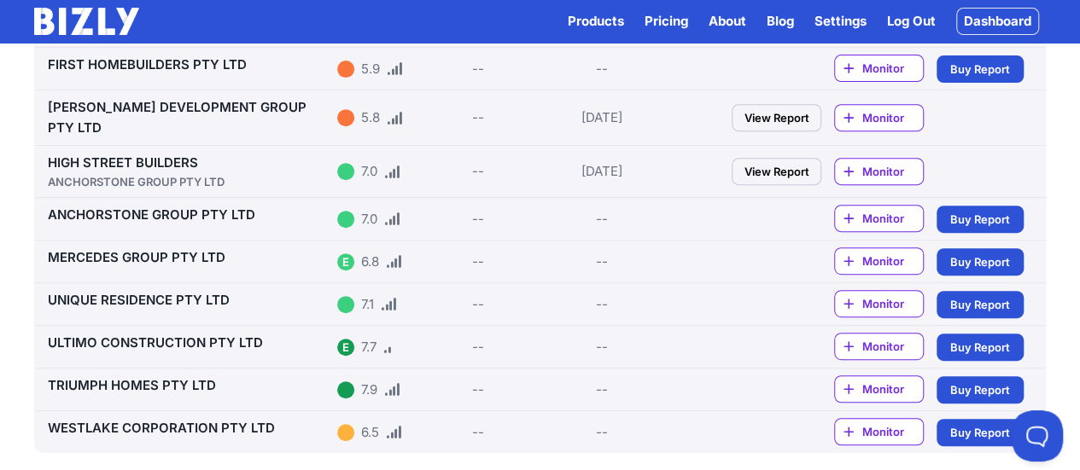
scroll to position [314, 0]
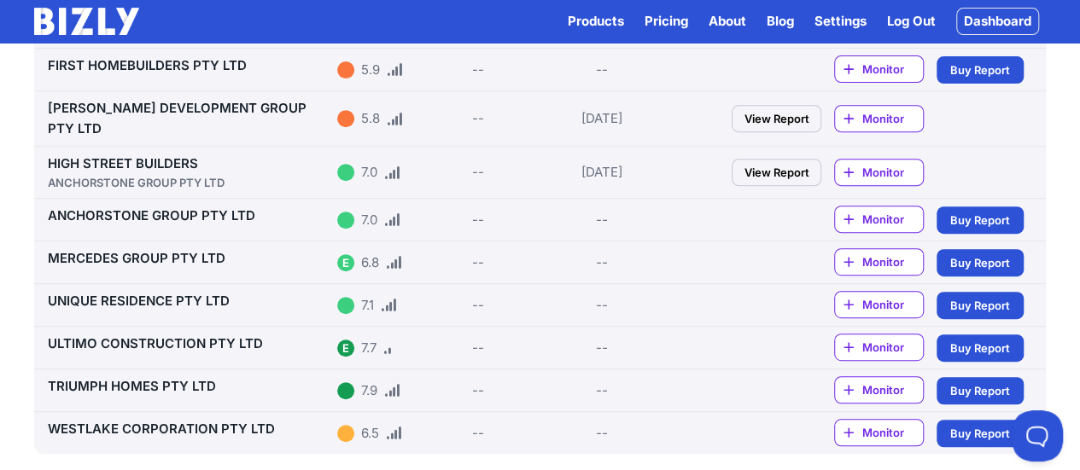
click at [760, 163] on link "View Report" at bounding box center [777, 172] width 90 height 27
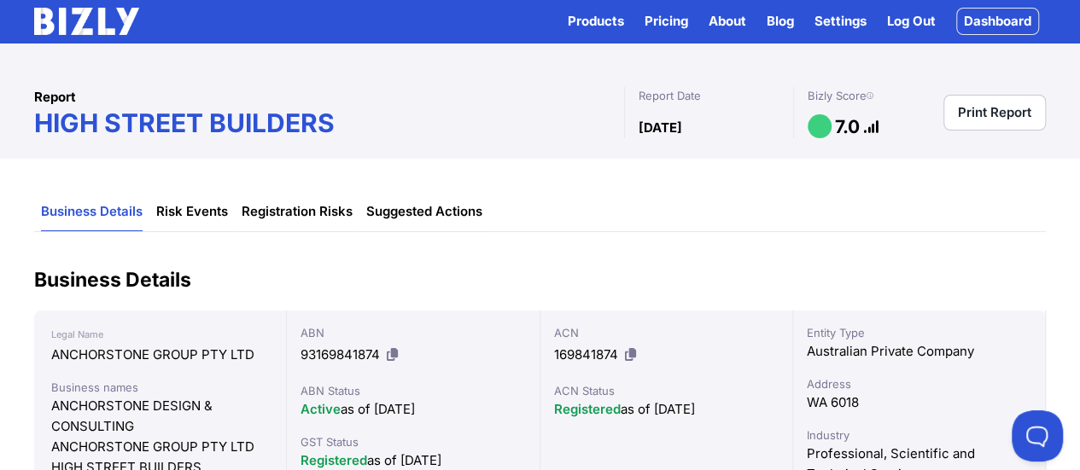
click at [873, 96] on icon at bounding box center [870, 96] width 7 height 1
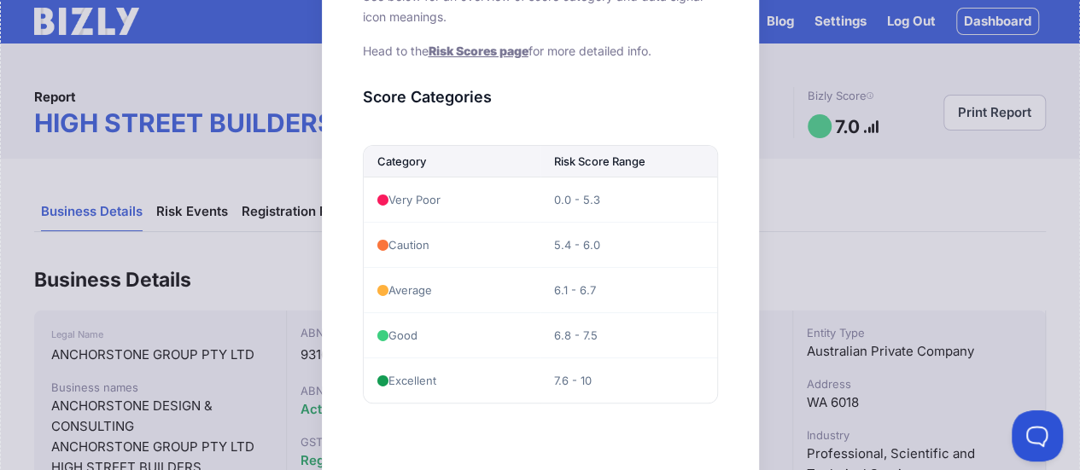
scroll to position [123, 0]
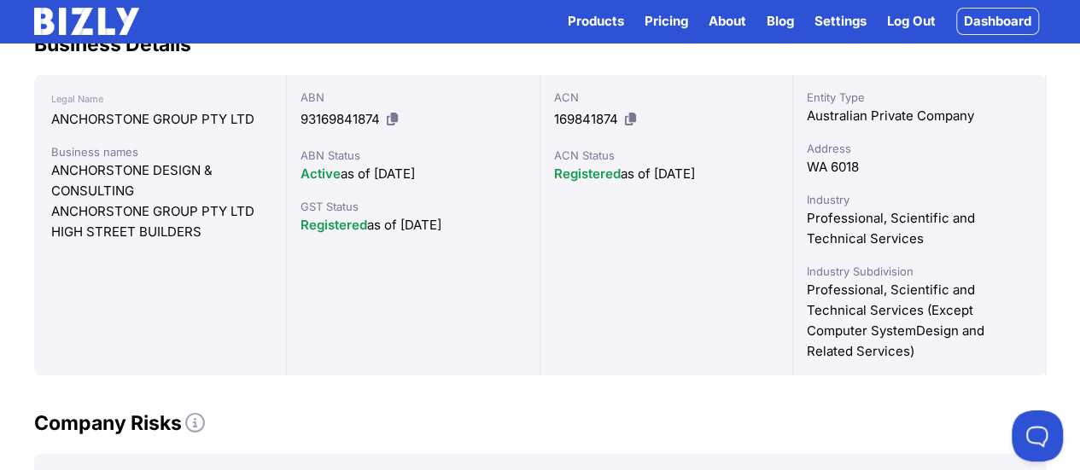
scroll to position [0, 0]
